Goal: Task Accomplishment & Management: Use online tool/utility

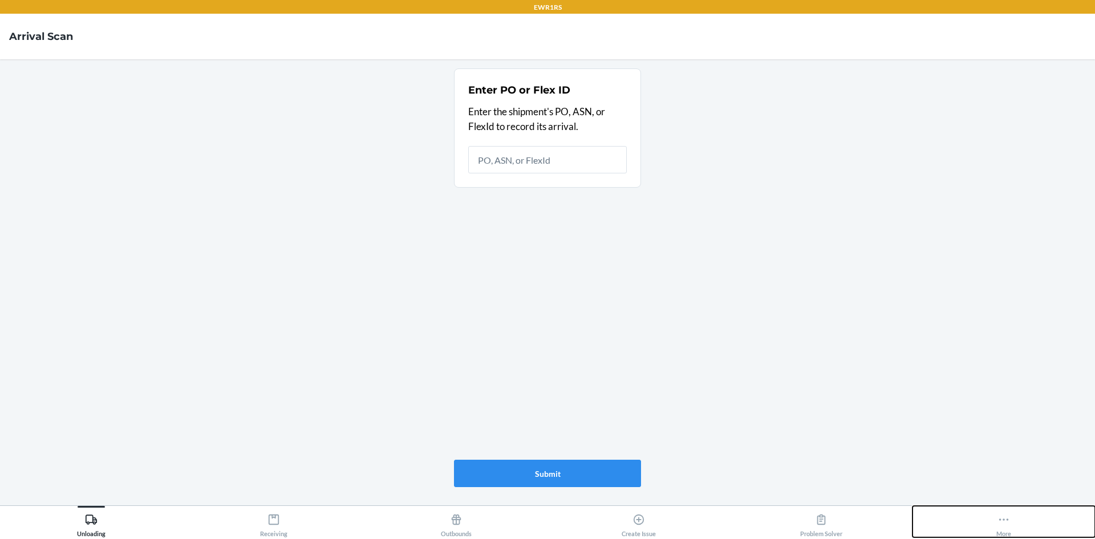
click at [1002, 516] on icon at bounding box center [1004, 519] width 13 height 13
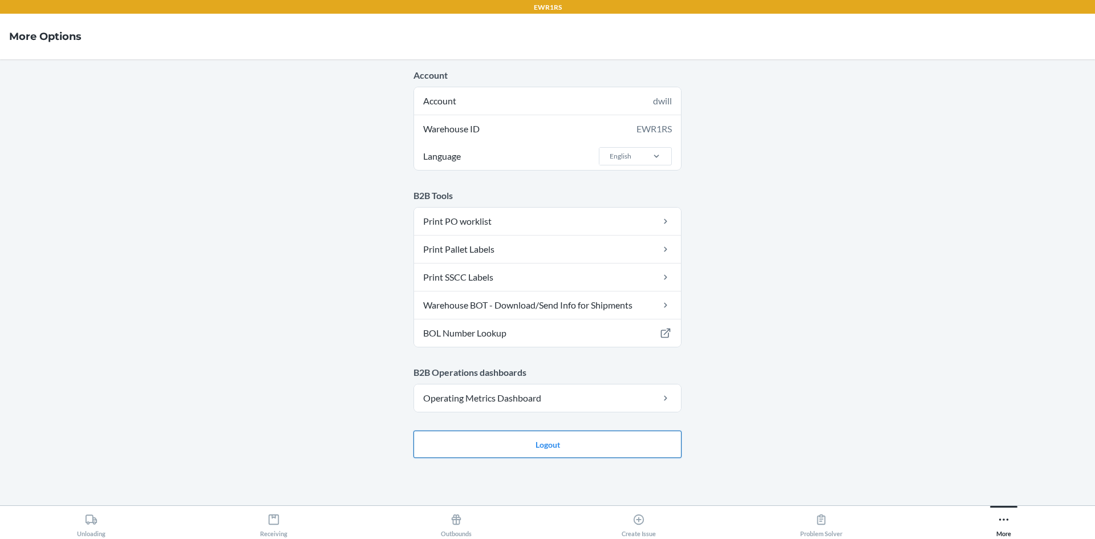
click at [558, 450] on button "Logout" at bounding box center [548, 444] width 268 height 27
